Goal: Find specific page/section: Find specific page/section

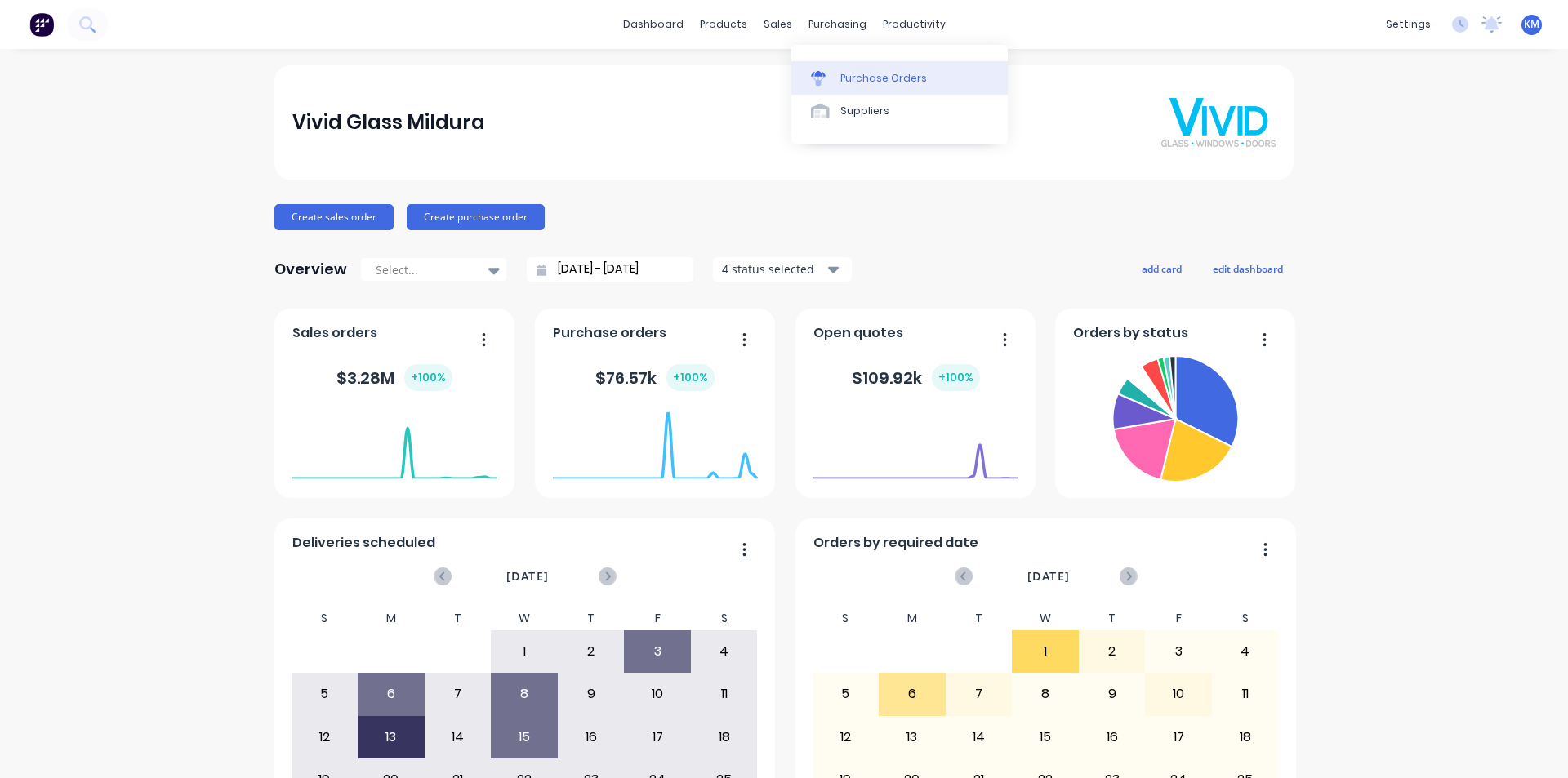
click at [855, 73] on div "Purchase Orders" at bounding box center [883, 78] width 86 height 15
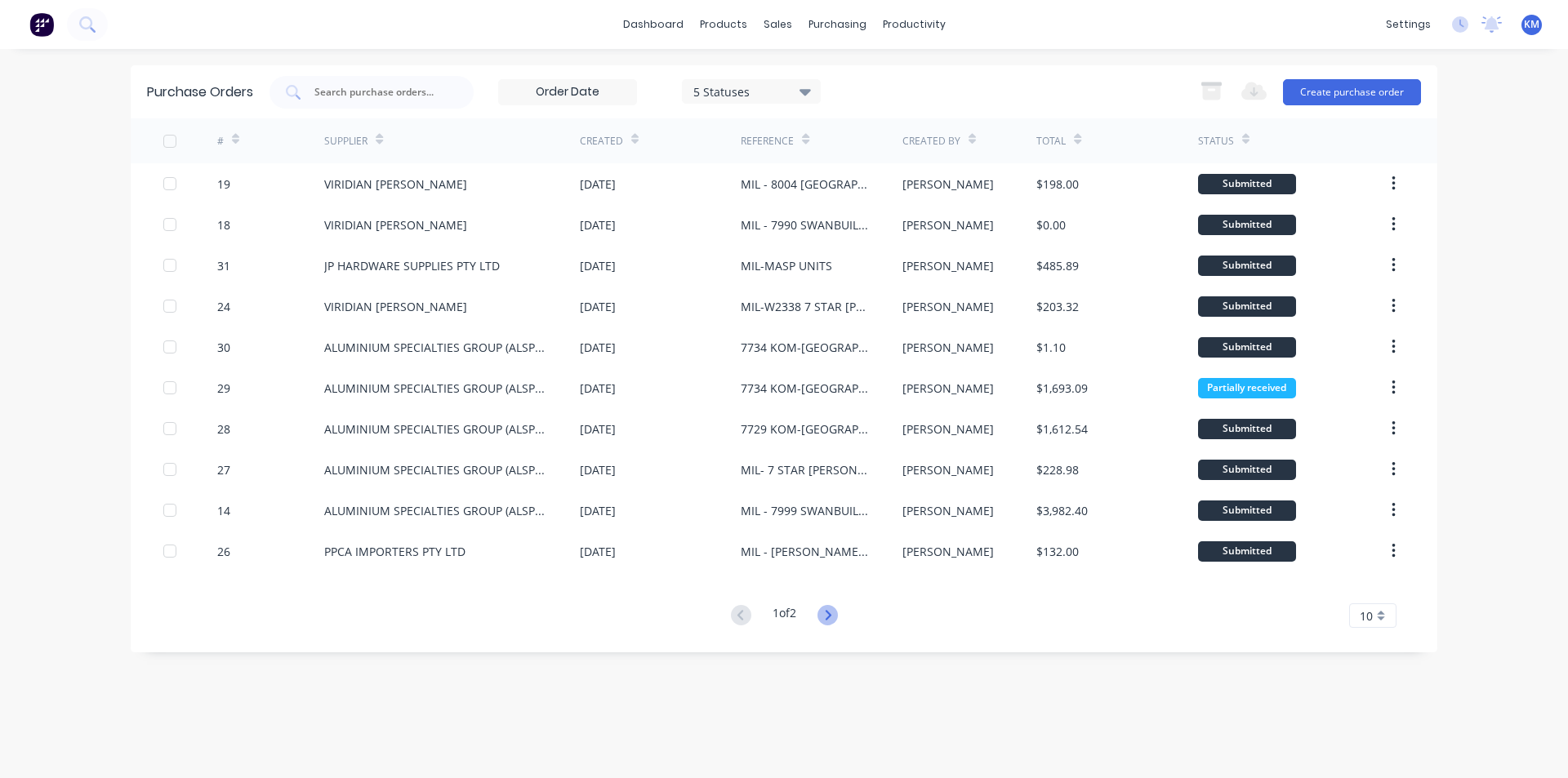
click at [831, 616] on icon at bounding box center [828, 615] width 6 height 10
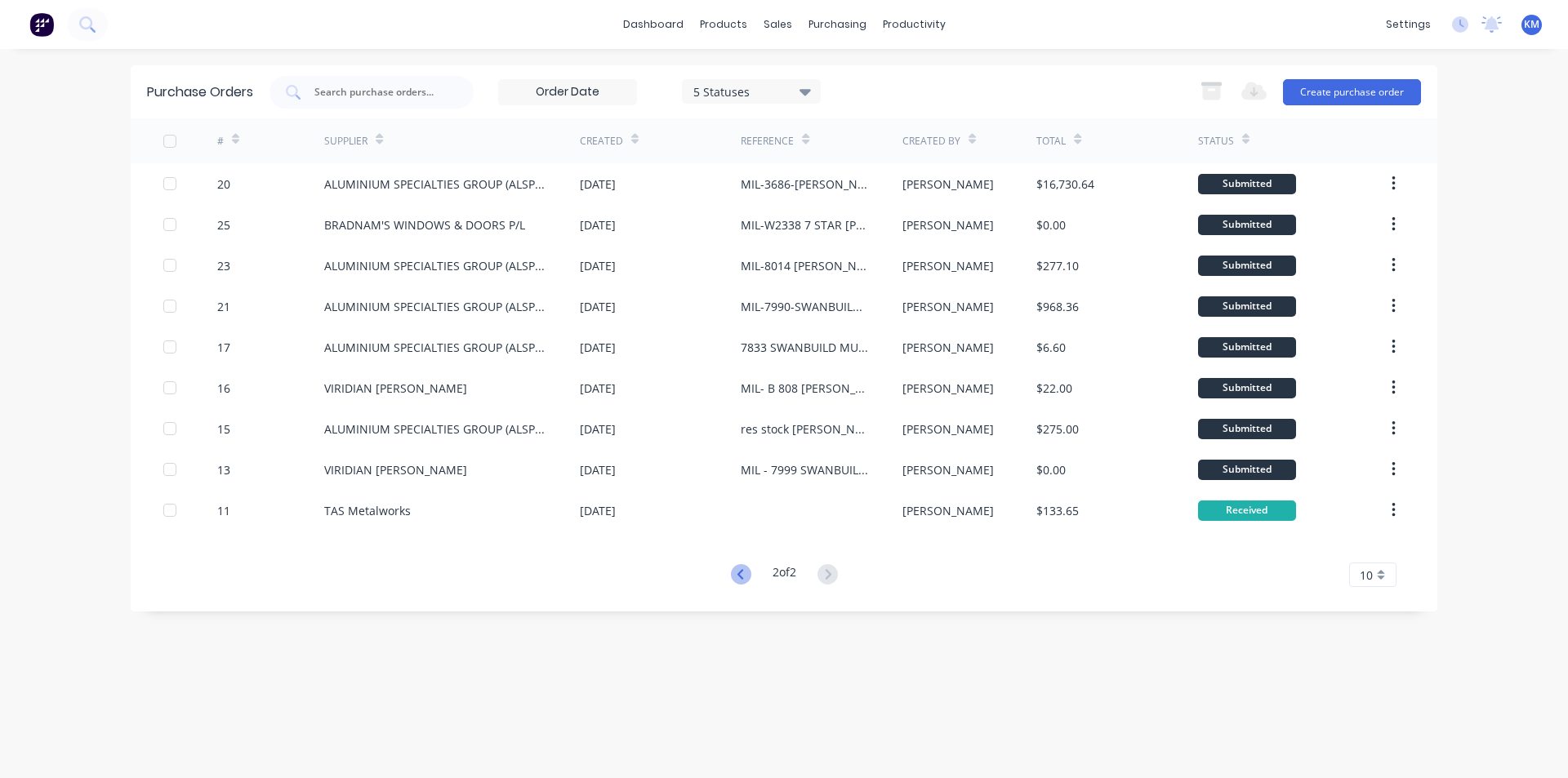
click at [742, 572] on icon at bounding box center [741, 575] width 21 height 21
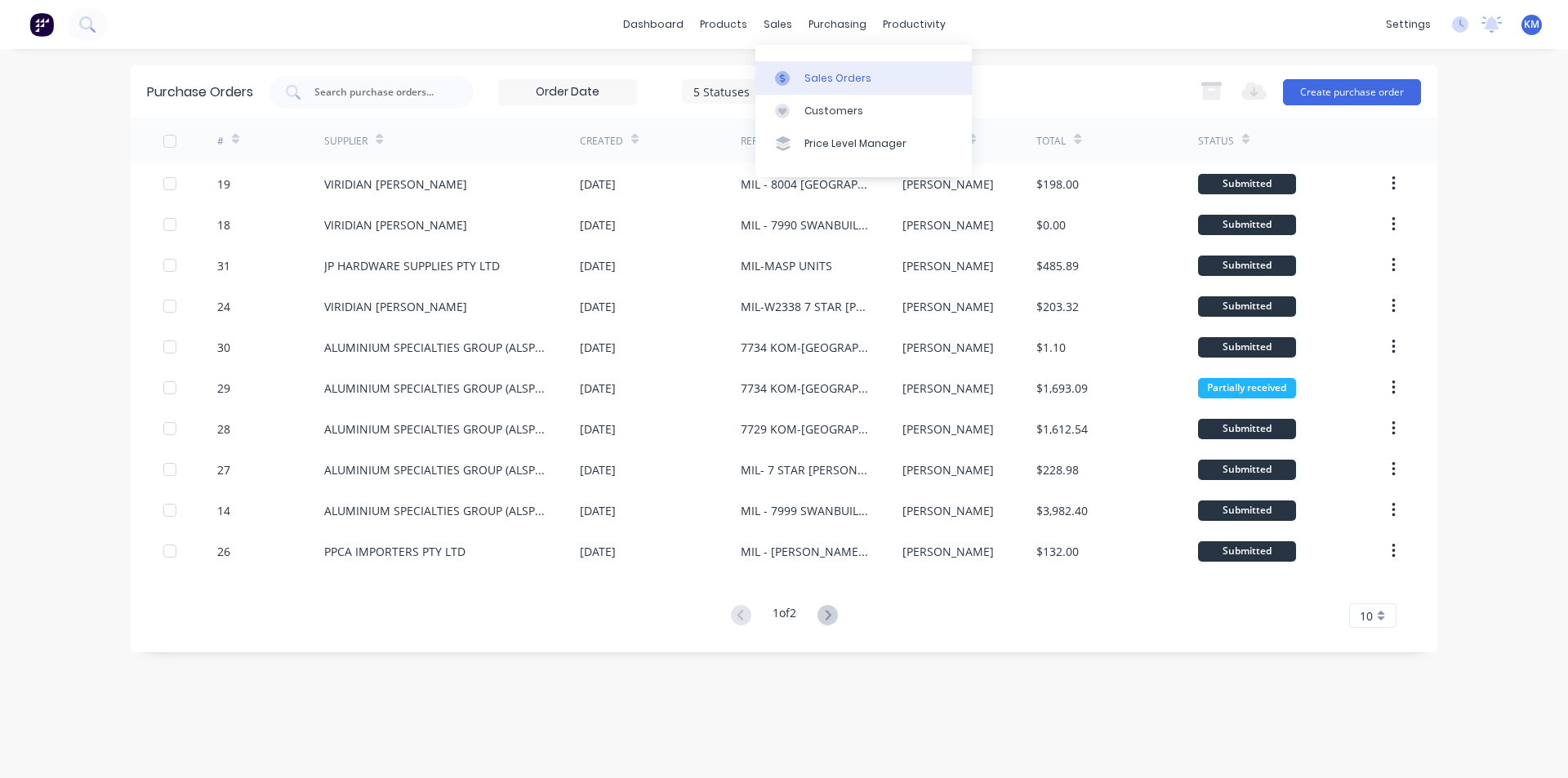
click at [830, 76] on div "Sales Orders" at bounding box center [838, 78] width 66 height 15
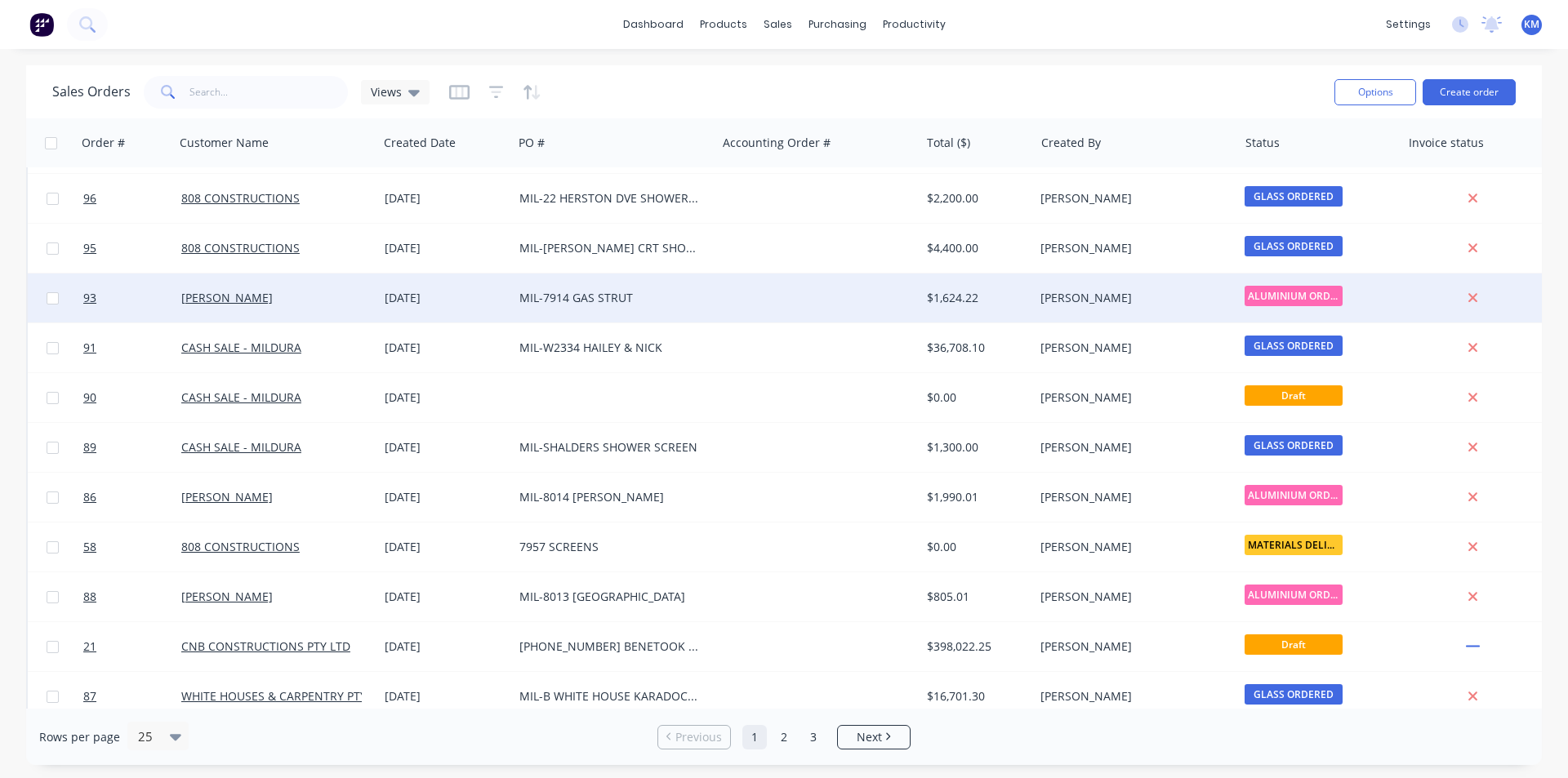
scroll to position [432, 0]
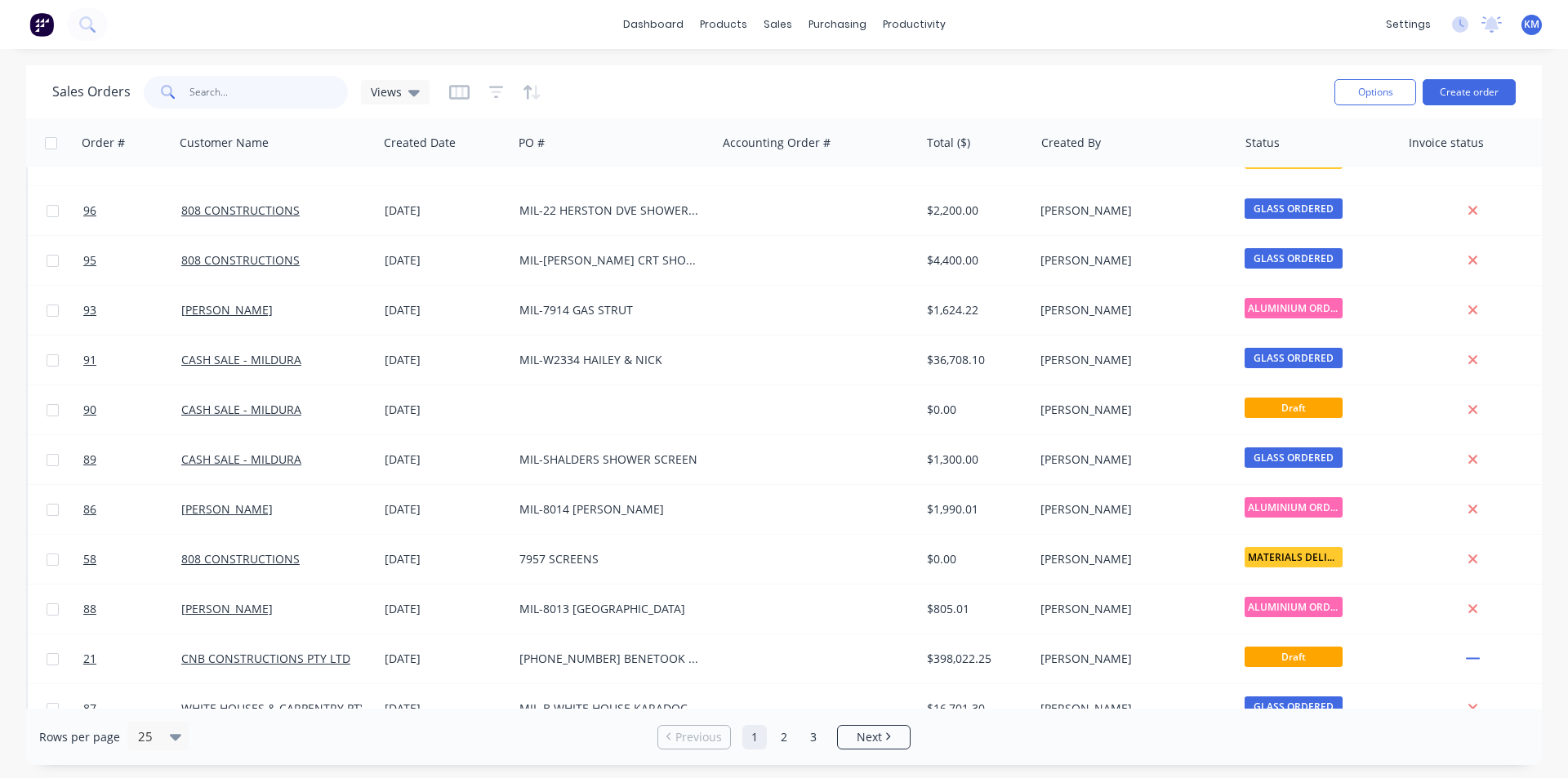
click at [211, 96] on input "text" at bounding box center [269, 92] width 160 height 33
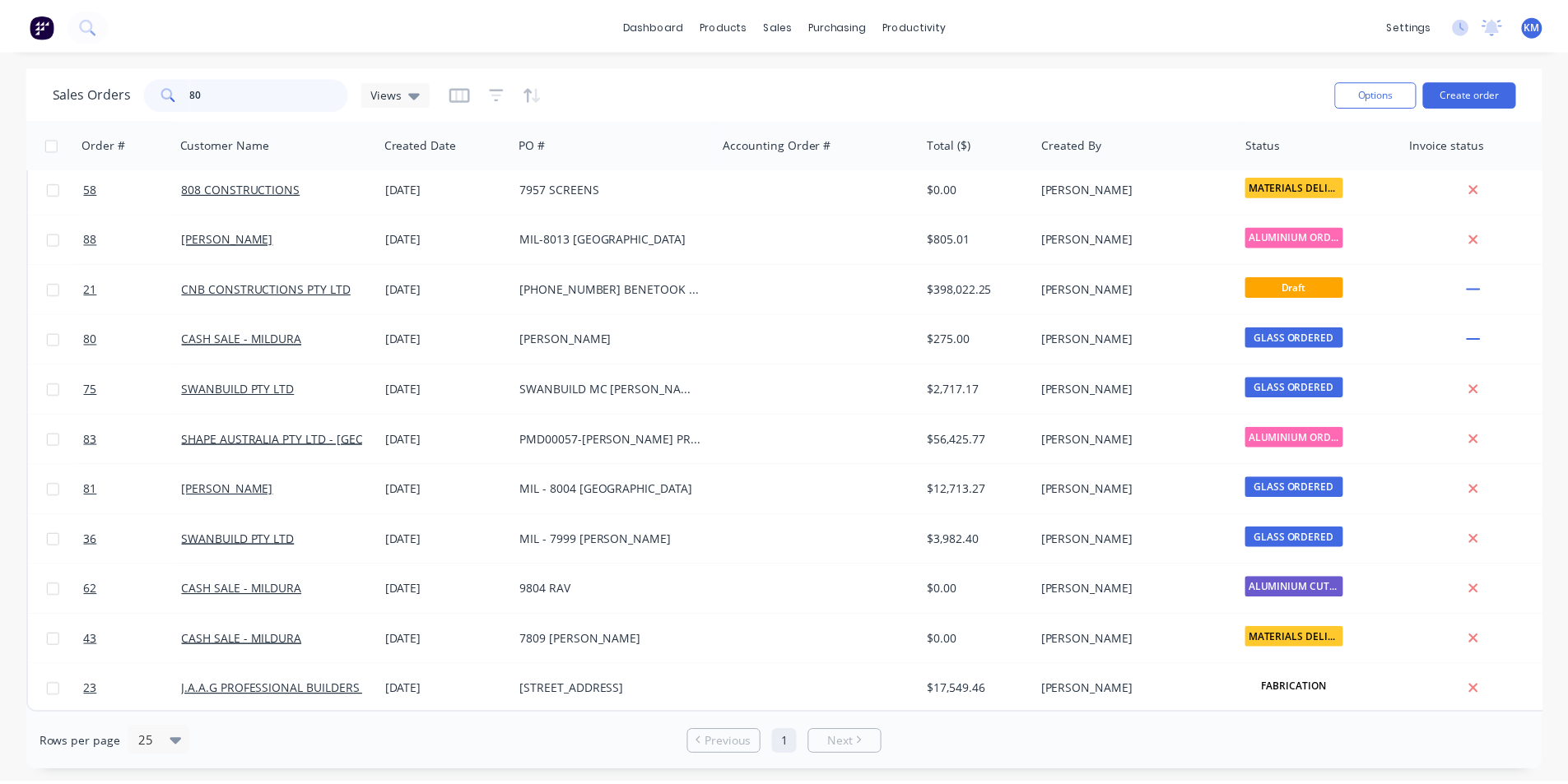
scroll to position [0, 0]
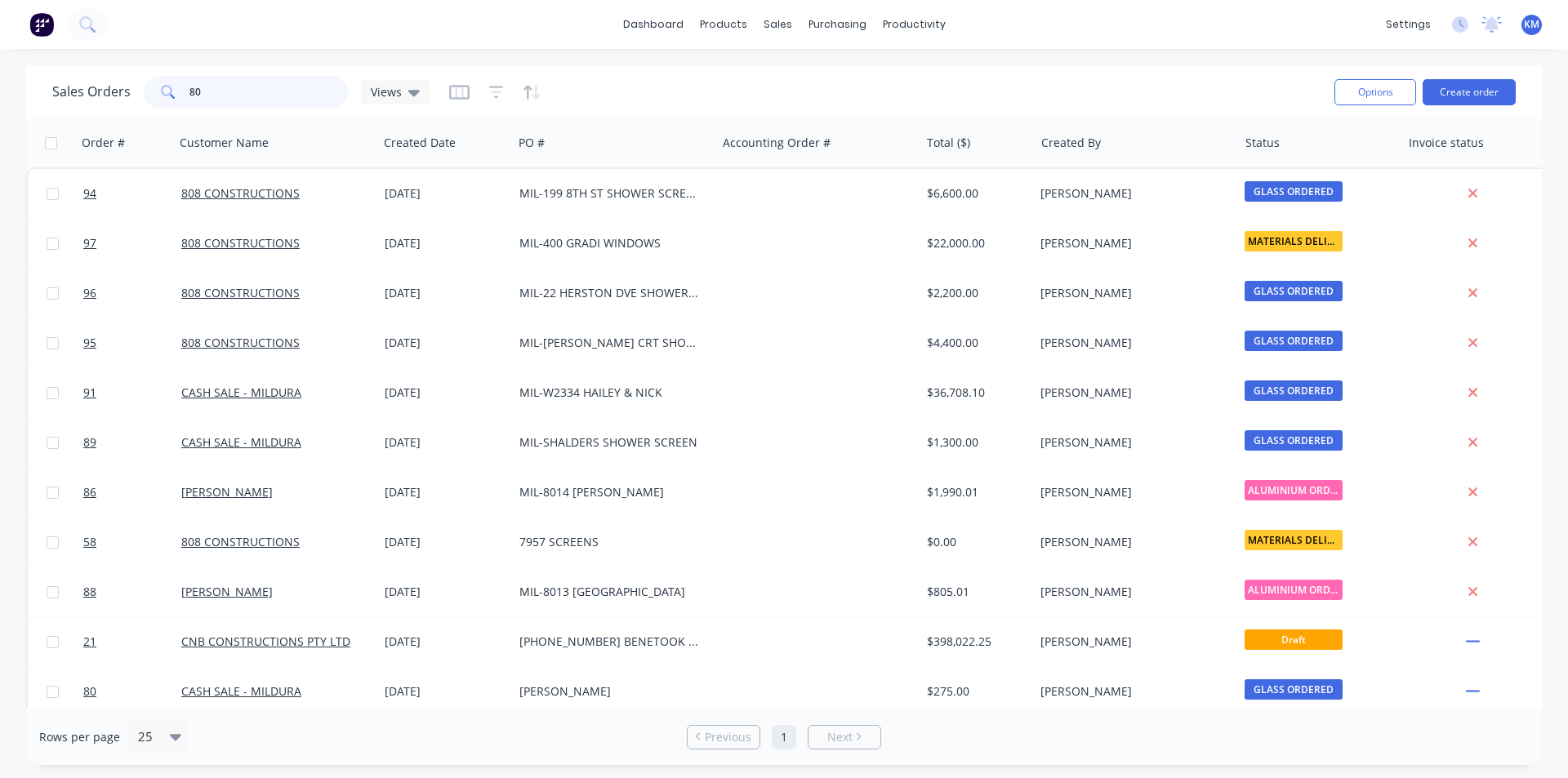
drag, startPoint x: 213, startPoint y: 102, endPoint x: 127, endPoint y: 99, distance: 86.1
click at [127, 99] on div "Sales Orders 80 Views" at bounding box center [241, 92] width 377 height 33
type input "[PERSON_NAME]"
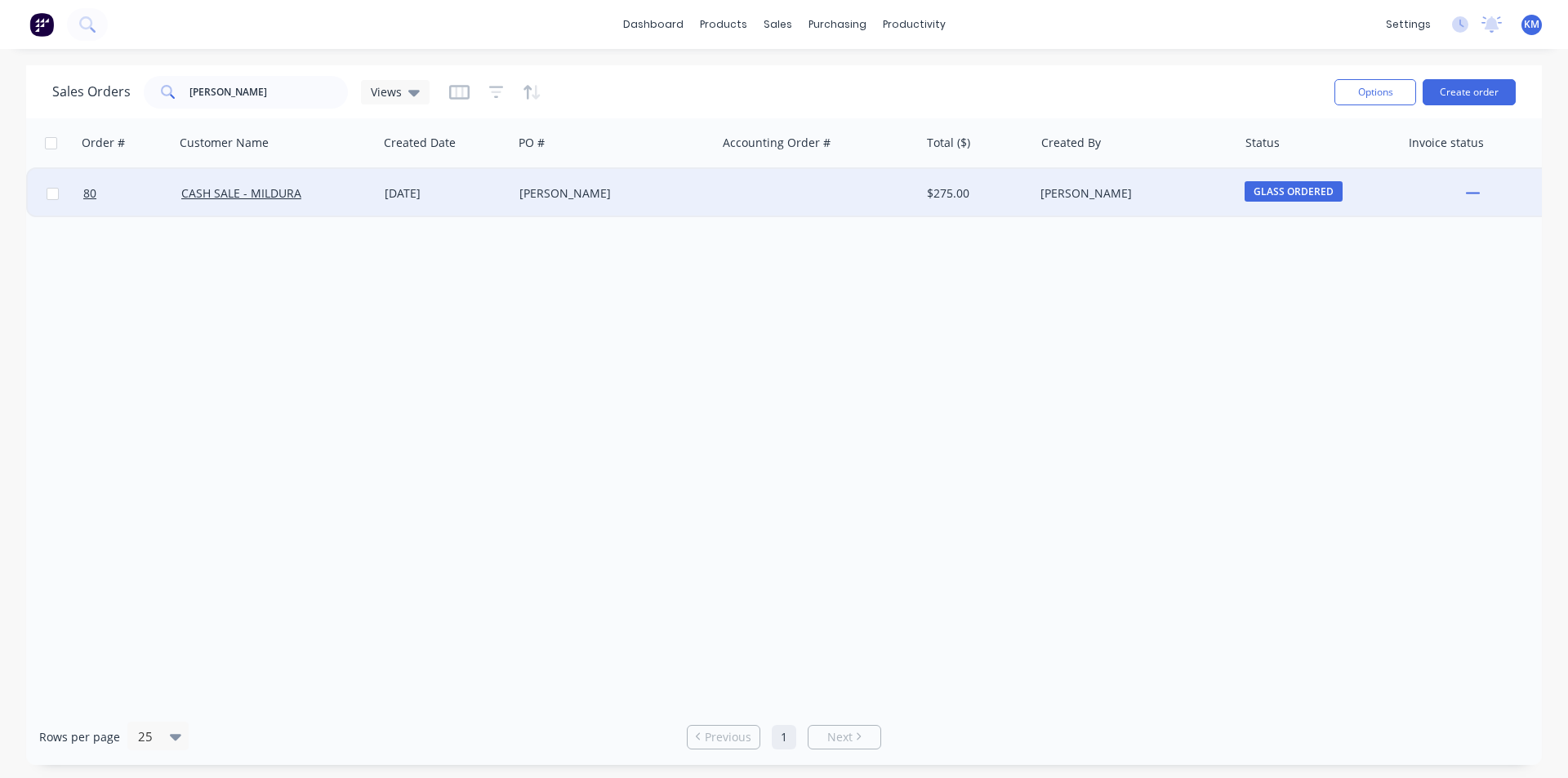
click at [613, 193] on div "[PERSON_NAME]" at bounding box center [610, 194] width 182 height 16
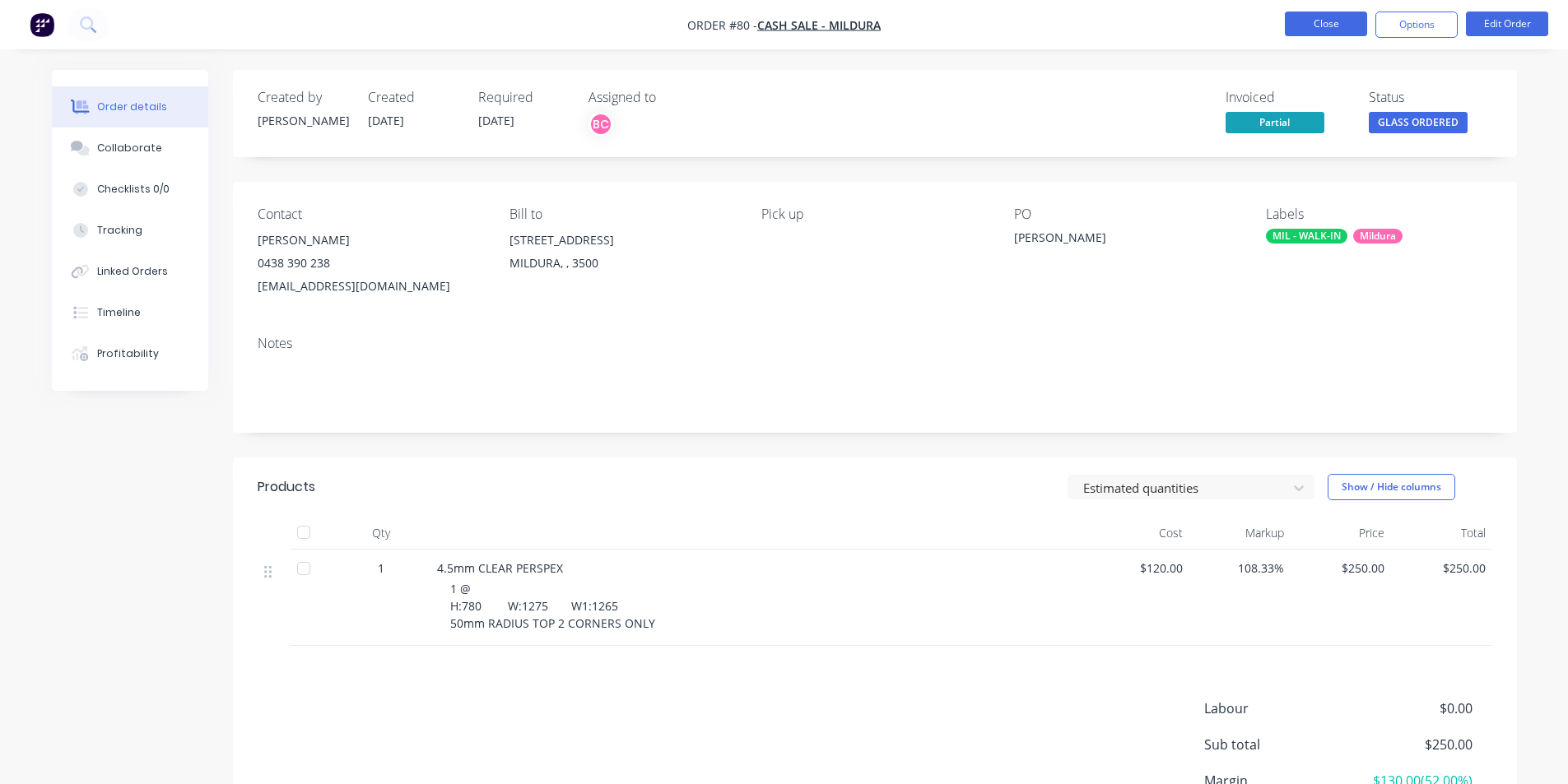
click at [1341, 25] on button "Close" at bounding box center [1326, 24] width 82 height 25
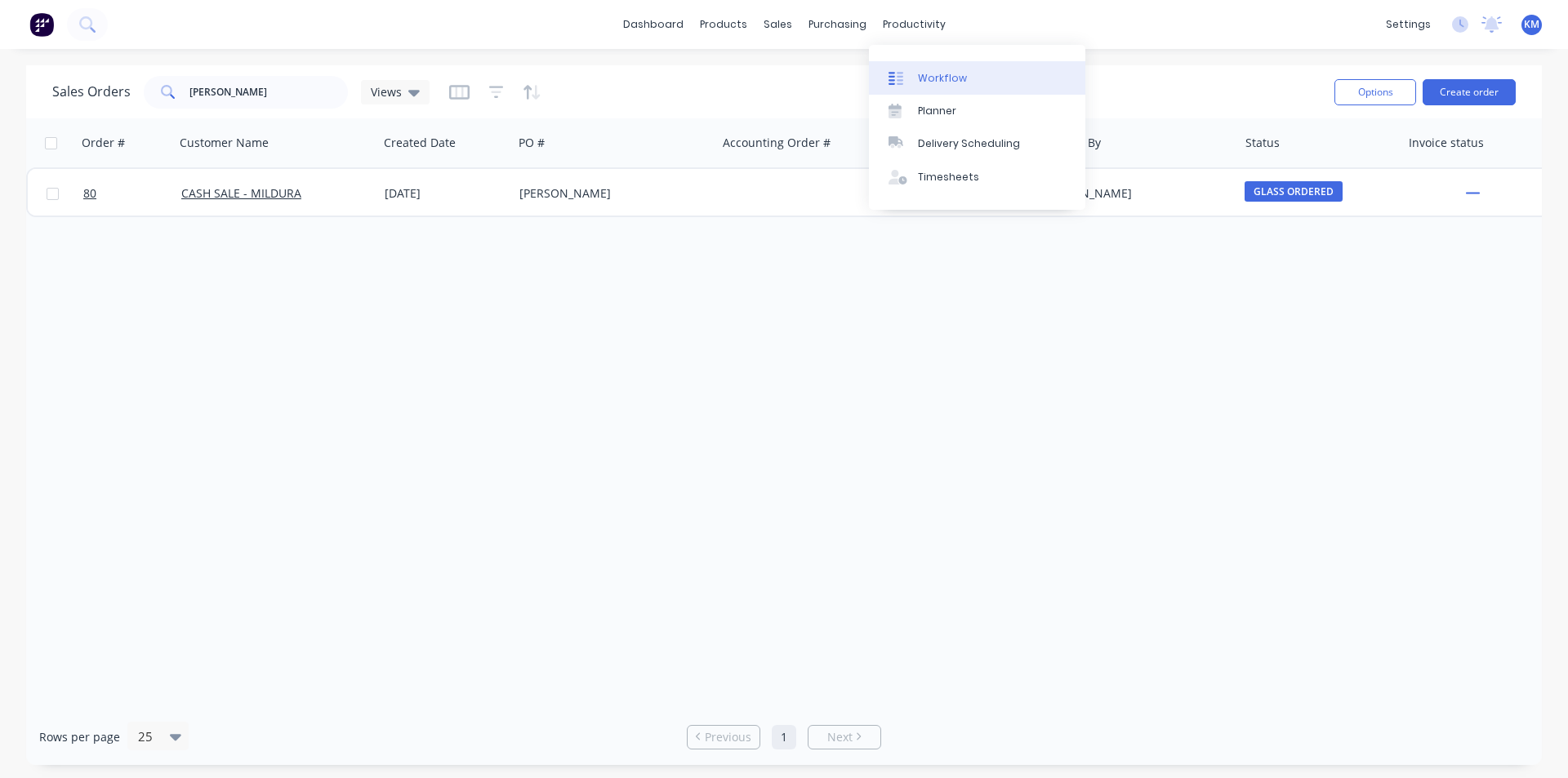
click at [930, 71] on div "Workflow" at bounding box center [942, 78] width 49 height 15
